Goal: Information Seeking & Learning: Check status

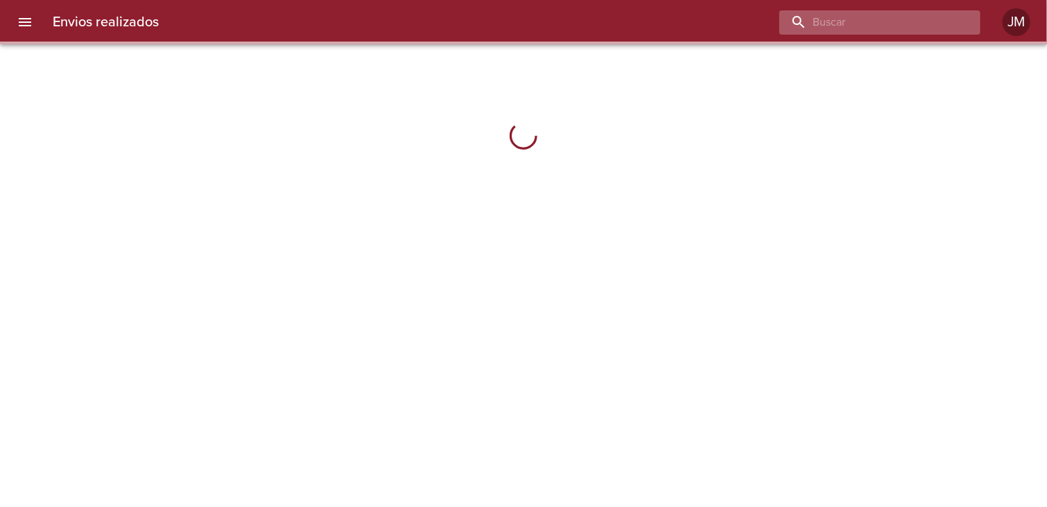
click at [946, 10] on input "buscar" at bounding box center [867, 22] width 177 height 24
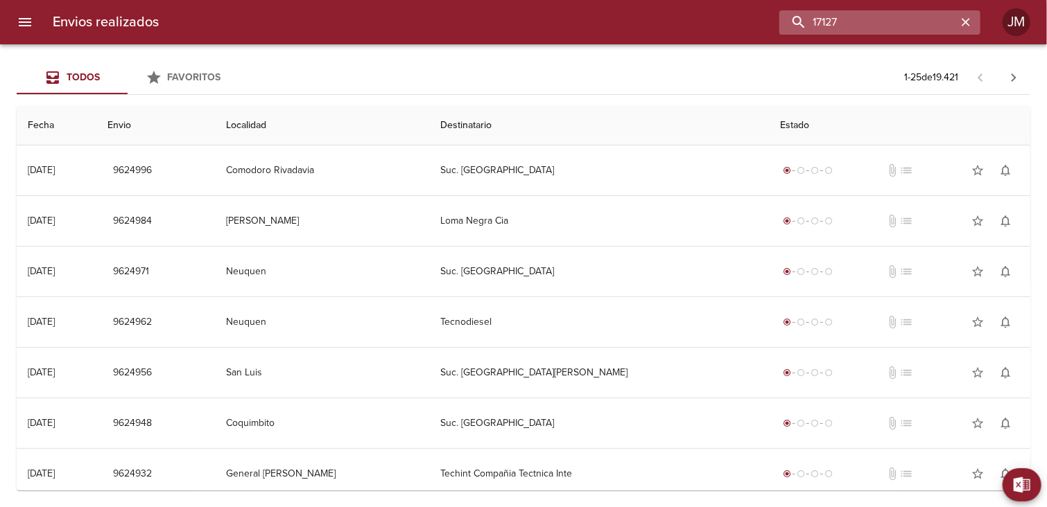
type input "17127"
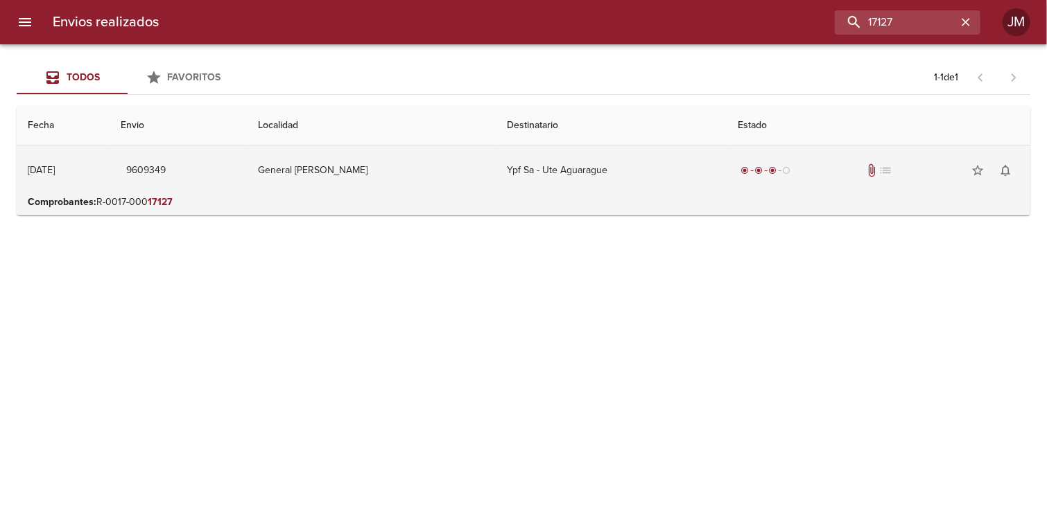
click at [394, 172] on td "General [PERSON_NAME]" at bounding box center [372, 171] width 250 height 50
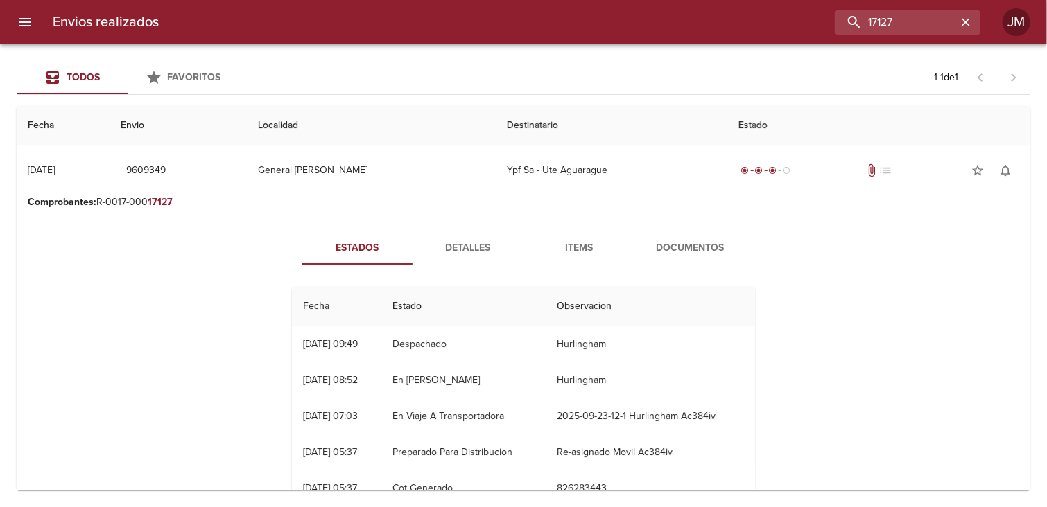
click at [702, 251] on span "Documentos" at bounding box center [690, 248] width 94 height 17
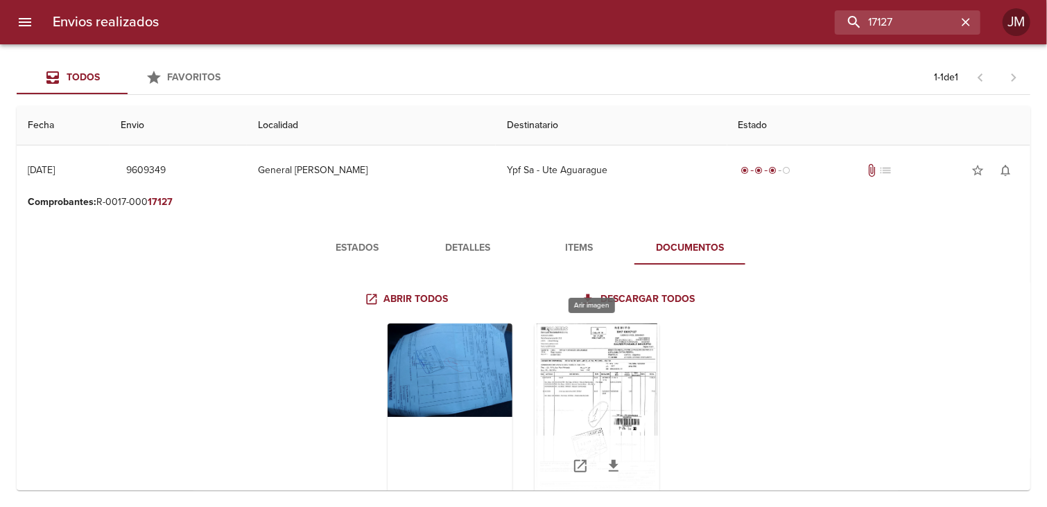
click at [600, 393] on div "Tabla de envíos del cliente" at bounding box center [597, 410] width 125 height 173
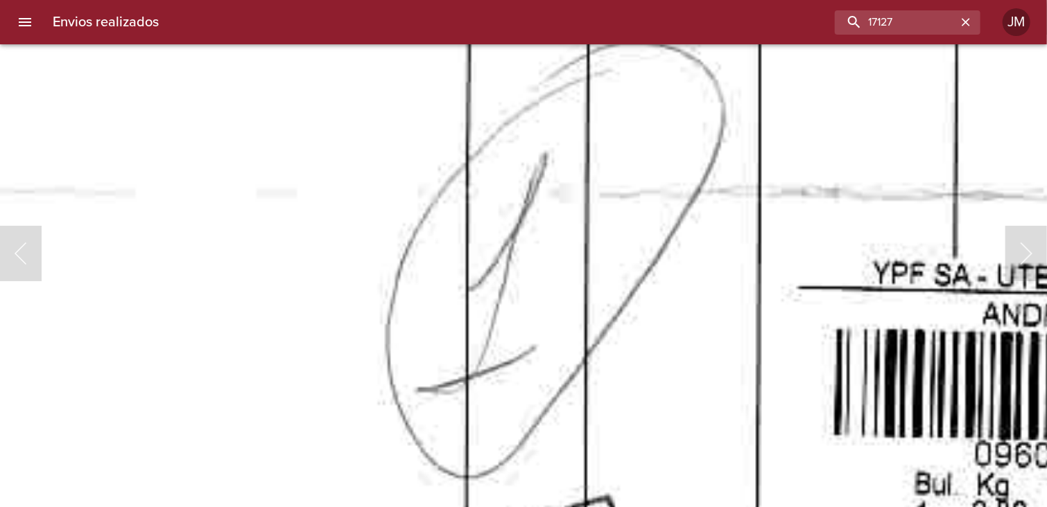
click at [573, 306] on img "Lightbox" at bounding box center [532, 184] width 2084 height 2990
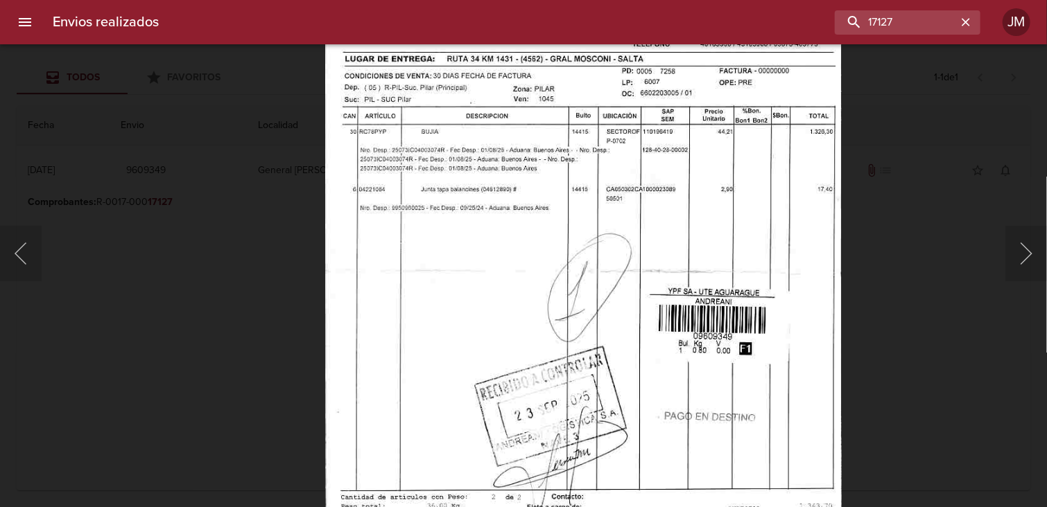
click at [558, 276] on img "Lightbox" at bounding box center [584, 269] width 516 height 741
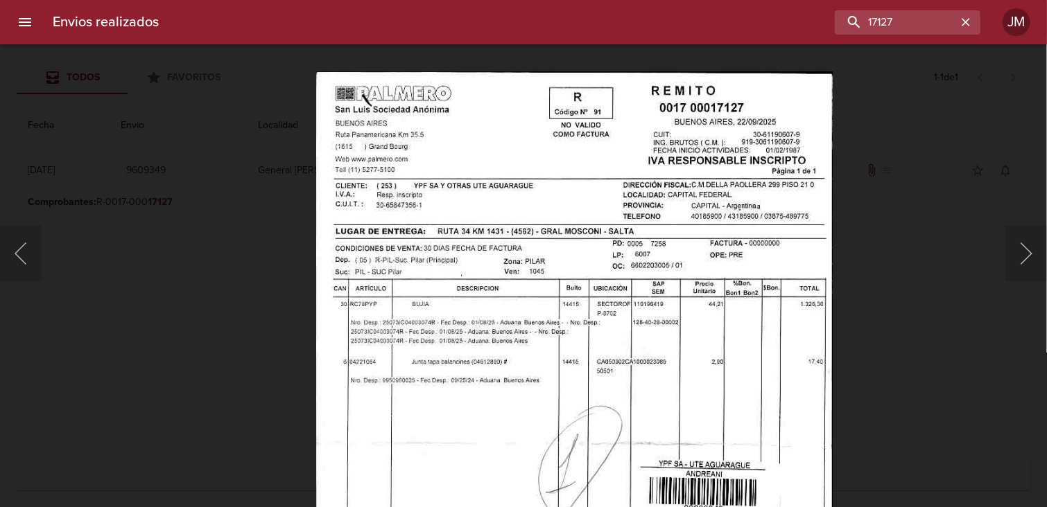
click at [599, 412] on img "Lightbox" at bounding box center [574, 441] width 516 height 741
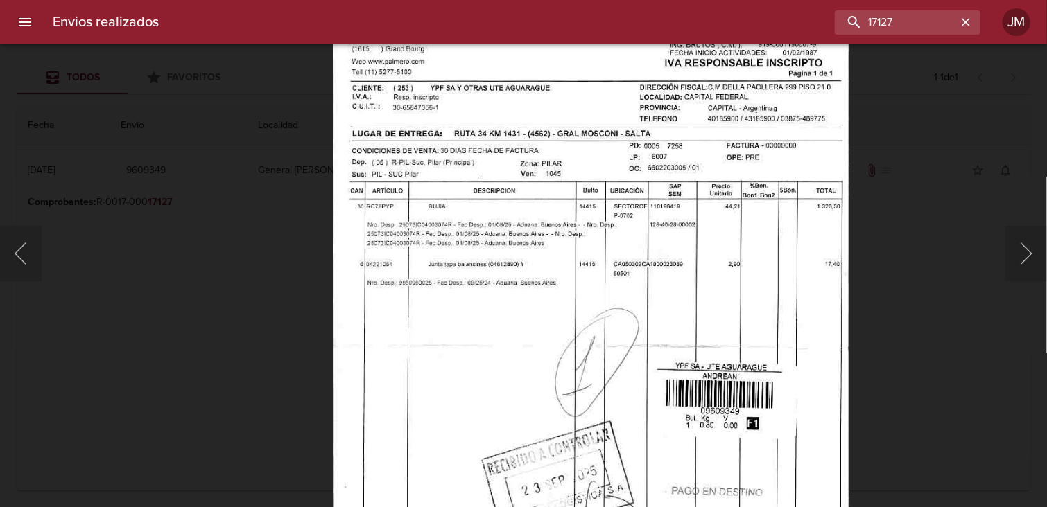
click at [602, 257] on img "Lightbox" at bounding box center [591, 344] width 516 height 741
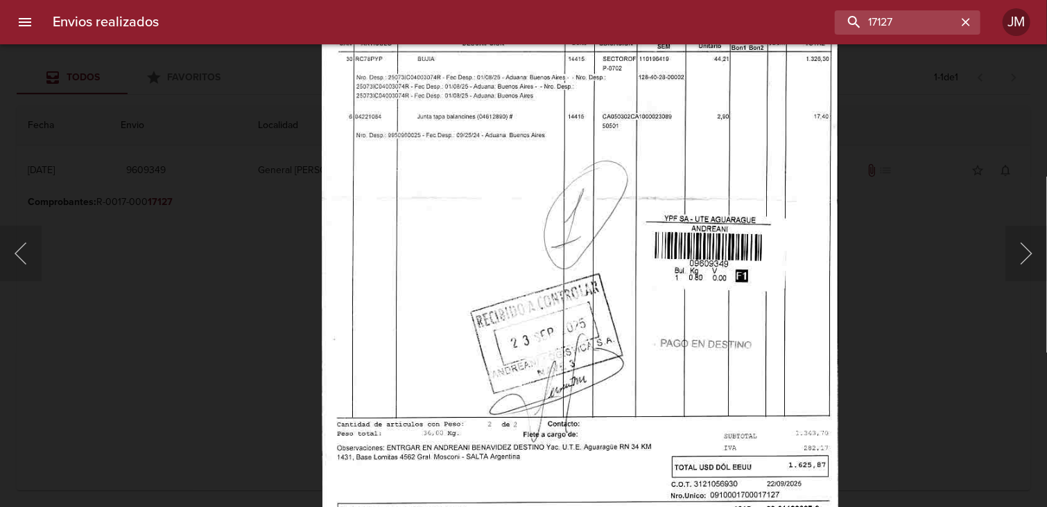
click at [599, 159] on img "Lightbox" at bounding box center [580, 196] width 516 height 741
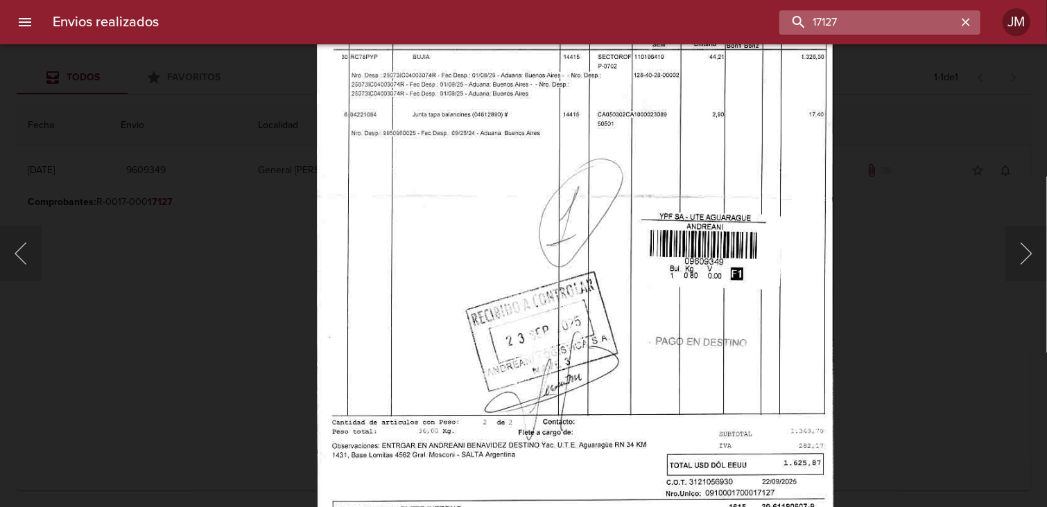
click at [957, 25] on div "17127" at bounding box center [879, 22] width 201 height 24
click at [964, 25] on icon "button" at bounding box center [966, 22] width 14 height 14
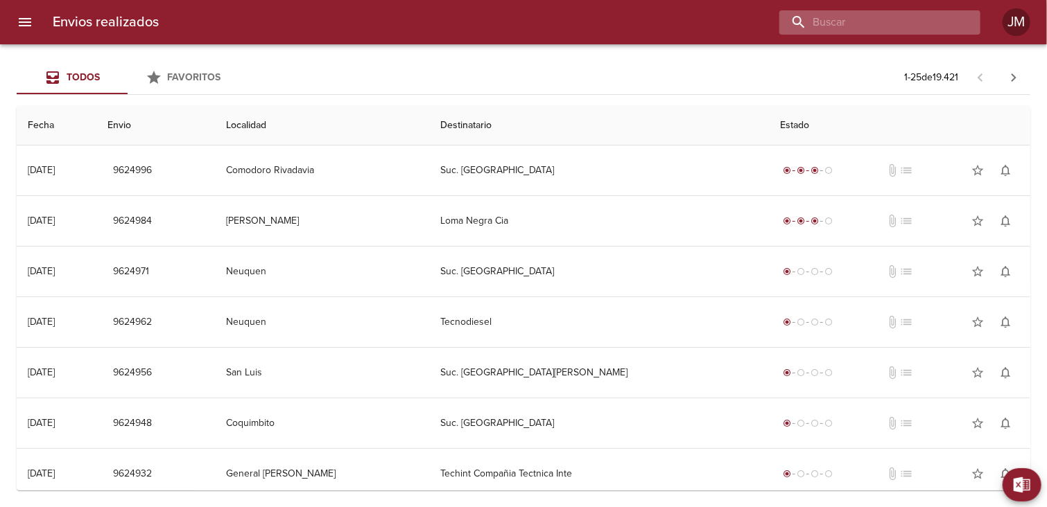
click at [886, 23] on input "buscar" at bounding box center [867, 22] width 177 height 24
type input "17115"
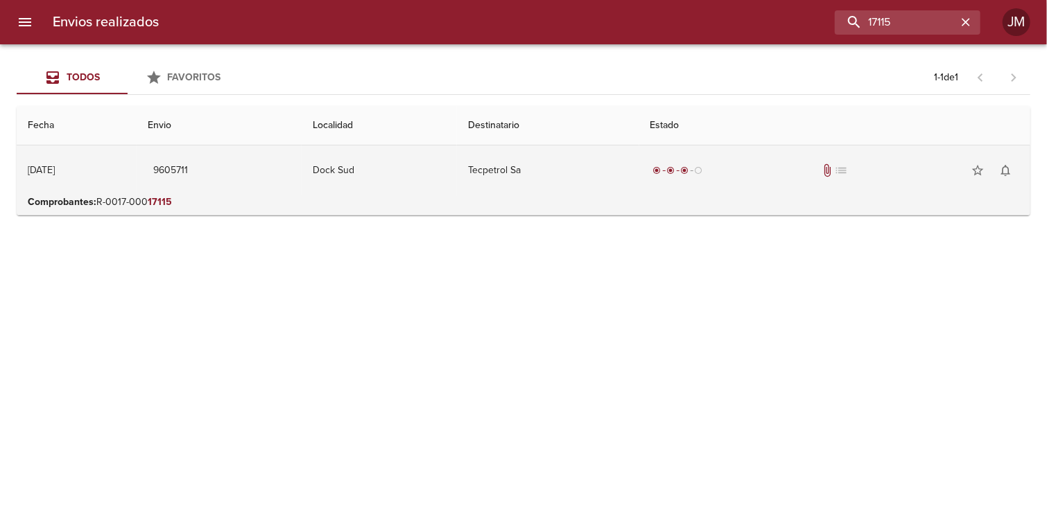
click at [494, 184] on td "Tecpetrol Sa" at bounding box center [548, 171] width 182 height 50
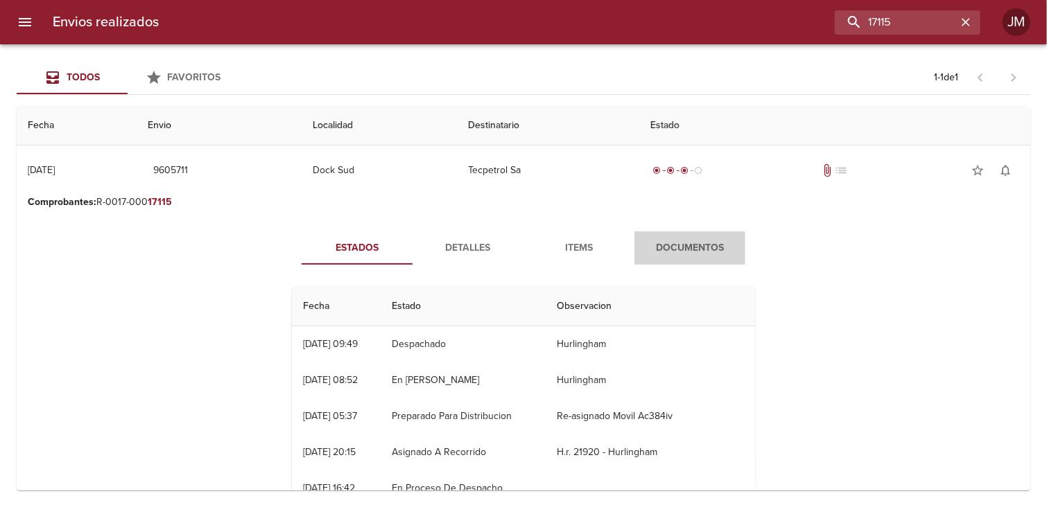
click at [699, 251] on span "Documentos" at bounding box center [690, 248] width 94 height 17
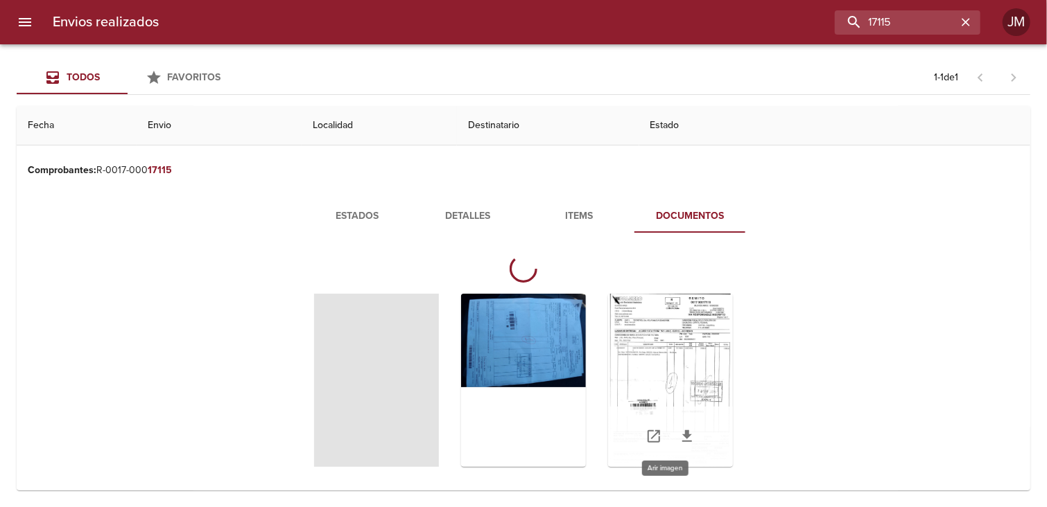
scroll to position [47, 0]
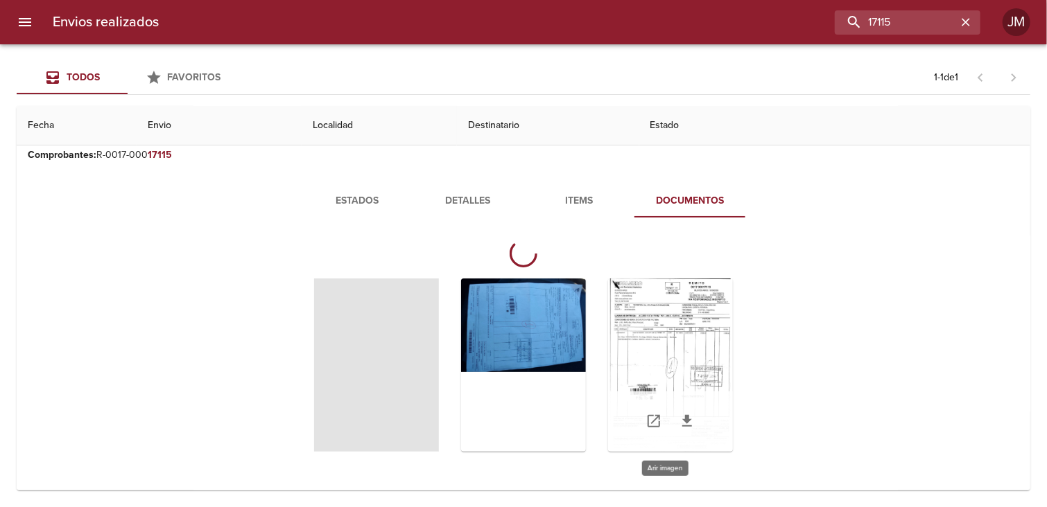
click at [658, 335] on div "Tabla de envíos del cliente" at bounding box center [670, 365] width 125 height 173
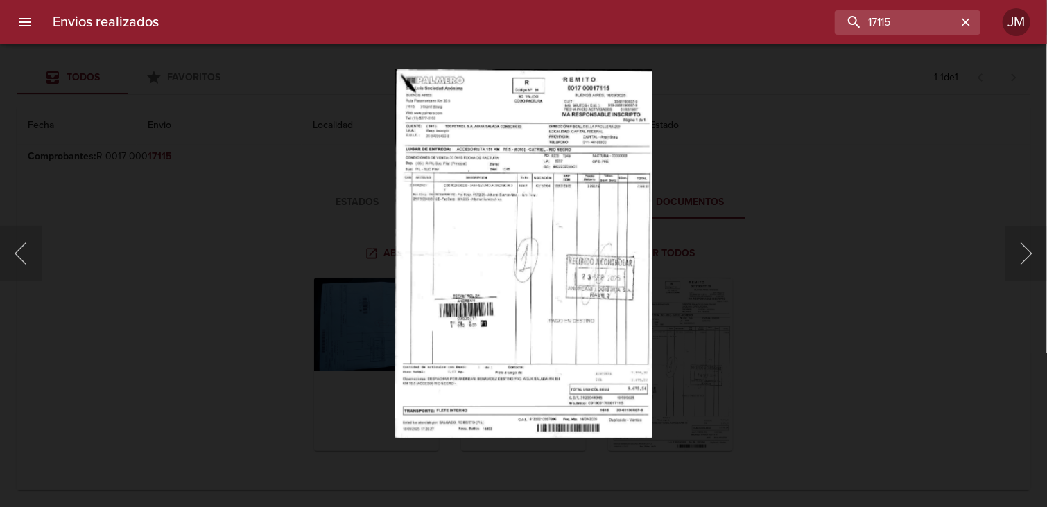
scroll to position [44, 0]
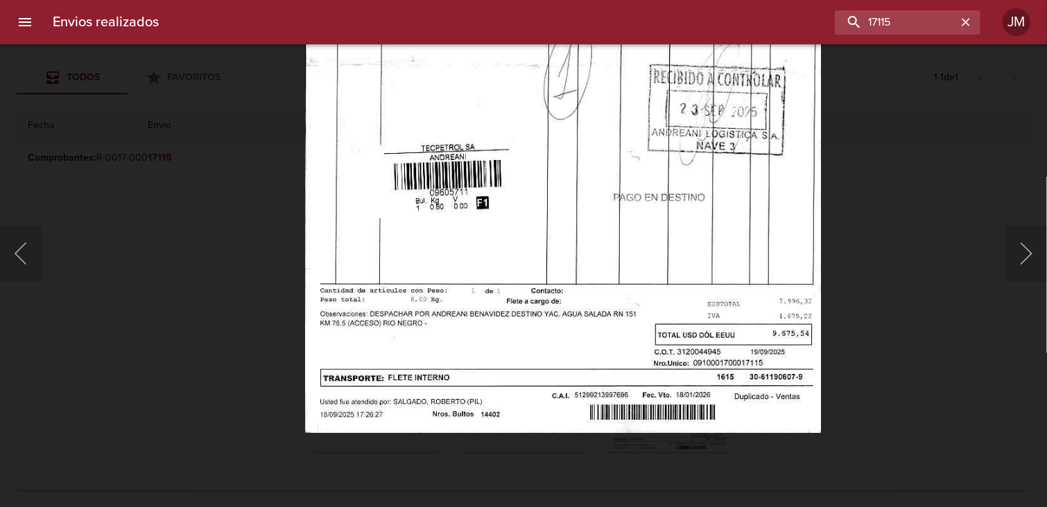
click at [560, 240] on img "Lightbox" at bounding box center [562, 62] width 515 height 741
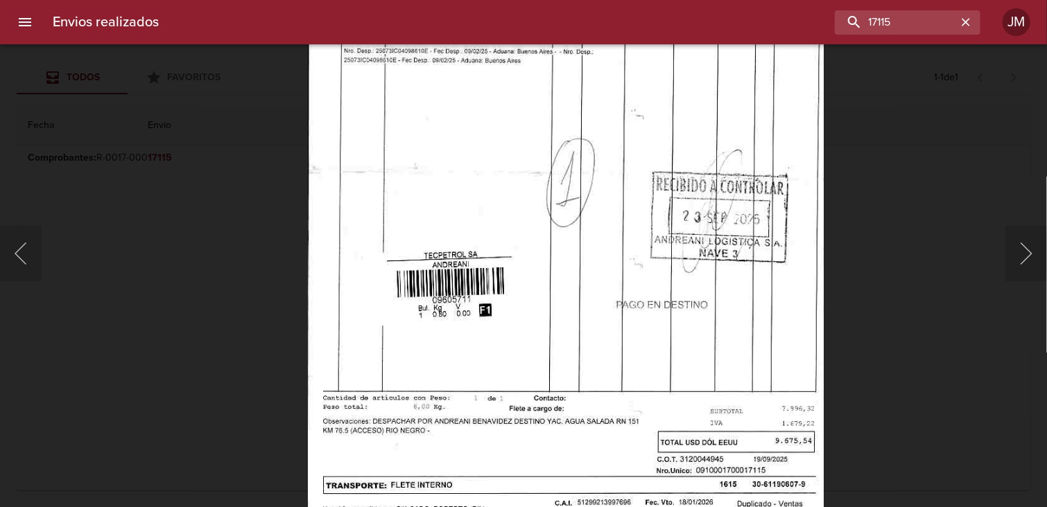
click at [591, 411] on img "Lightbox" at bounding box center [565, 170] width 515 height 741
